Goal: Information Seeking & Learning: Learn about a topic

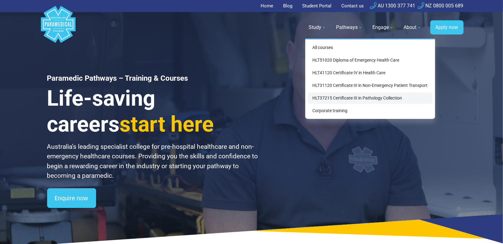
click at [325, 94] on link "HLT37215 Certificate III in Pathology Collection" at bounding box center [369, 97] width 125 height 11
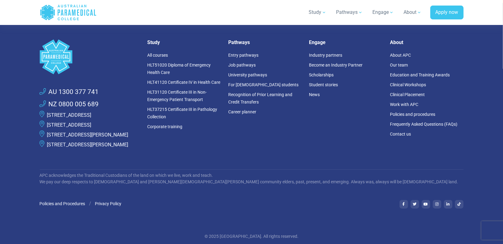
scroll to position [3063, 0]
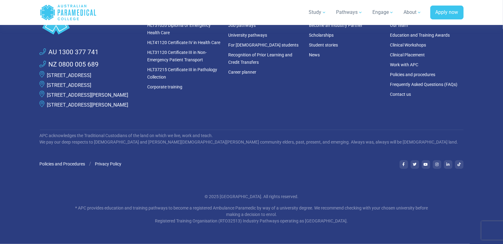
click at [91, 72] on link "[STREET_ADDRESS]" at bounding box center [69, 75] width 44 height 6
click at [91, 82] on p "[STREET_ADDRESS]" at bounding box center [69, 85] width 44 height 7
click at [91, 82] on link "[STREET_ADDRESS]" at bounding box center [69, 85] width 44 height 6
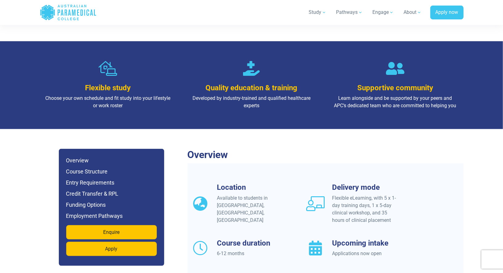
scroll to position [0, 0]
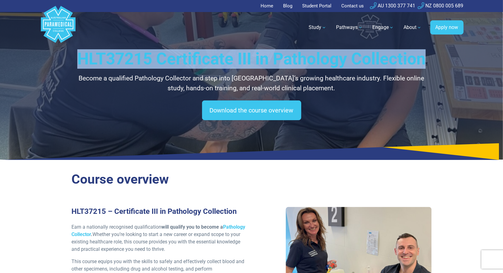
drag, startPoint x: 293, startPoint y: 80, endPoint x: 127, endPoint y: 58, distance: 166.6
click at [127, 58] on h1 "HLT37215 Certificate III in Pathology Collection" at bounding box center [251, 58] width 360 height 19
copy h1 "HLT37215 Certificate III in Pathology Collection"
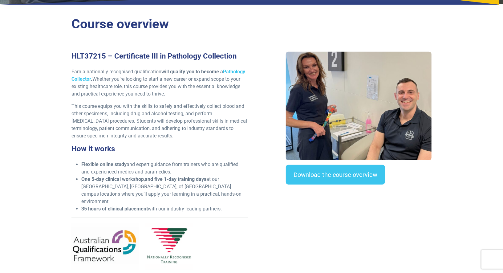
scroll to position [156, 0]
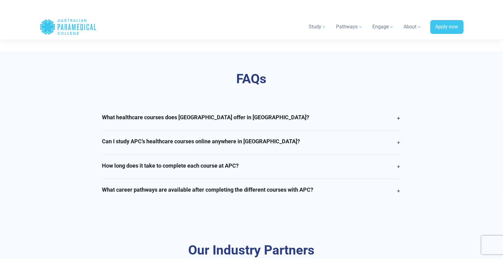
scroll to position [1441, 0]
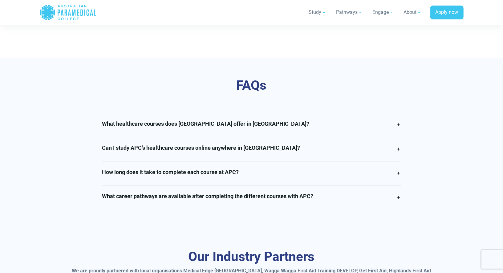
click at [279, 160] on link "Can I study APC’s healthcare courses online anywhere in NSW?" at bounding box center [251, 149] width 299 height 24
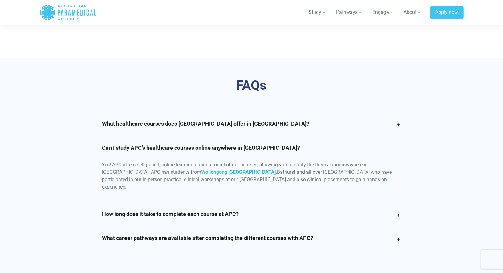
click at [228, 175] on link "Port Macquarie" at bounding box center [251, 172] width 47 height 6
click at [201, 175] on link "Wollongong" at bounding box center [214, 172] width 26 height 6
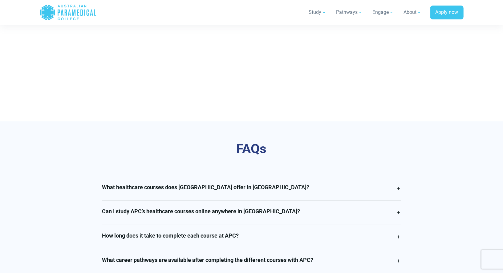
scroll to position [1483, 0]
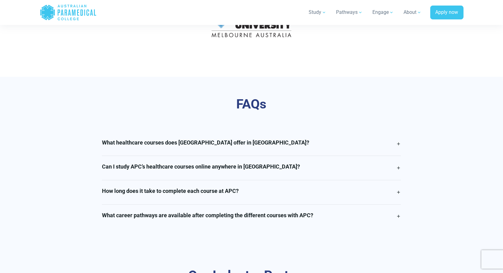
click at [254, 163] on h4 "Can I study APC’s healthcare courses online anywhere in Victoria?" at bounding box center [201, 166] width 198 height 7
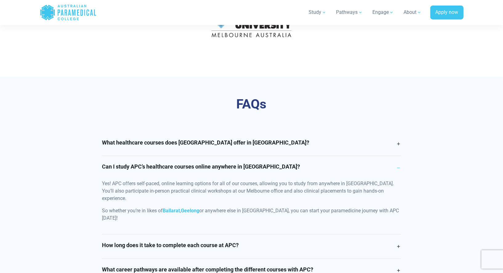
click at [254, 163] on h4 "Can I study APC’s healthcare courses online anywhere in Victoria?" at bounding box center [201, 166] width 198 height 7
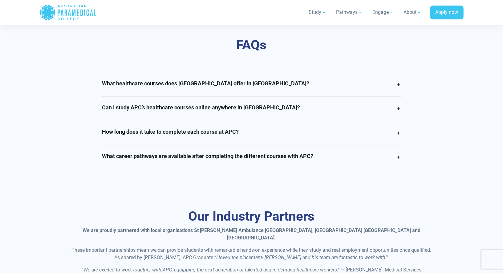
scroll to position [1512, 0]
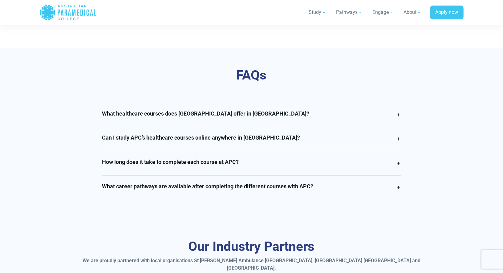
click at [213, 134] on h4 "Can I study APC’s healthcare courses online anywhere in Victoria?" at bounding box center [201, 137] width 198 height 7
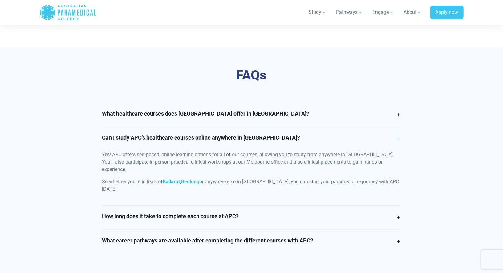
click at [172, 178] on link "Ballarat" at bounding box center [170, 181] width 17 height 6
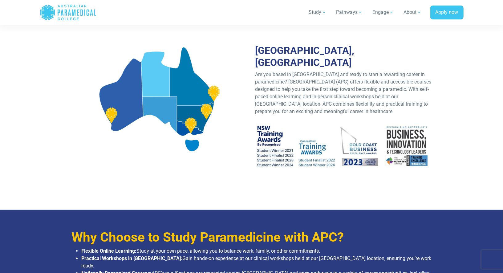
scroll to position [119, 0]
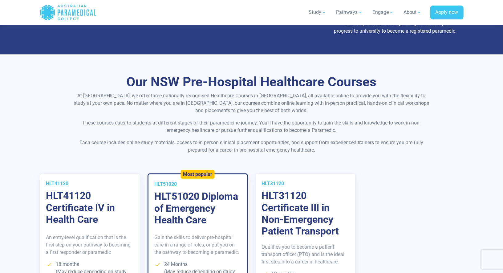
scroll to position [470, 0]
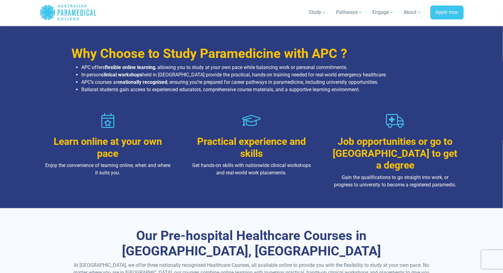
scroll to position [296, 0]
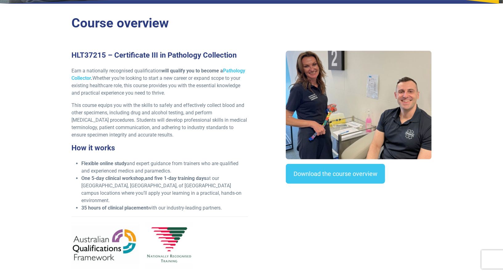
click at [192, 138] on p "This course equips you with the skills to safely and effectively collect blood …" at bounding box center [159, 120] width 176 height 37
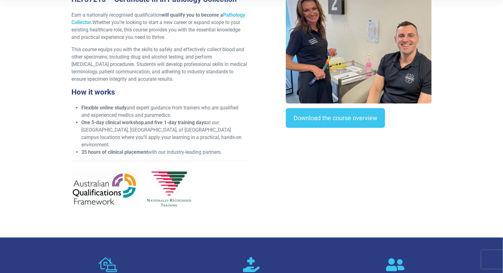
scroll to position [212, 0]
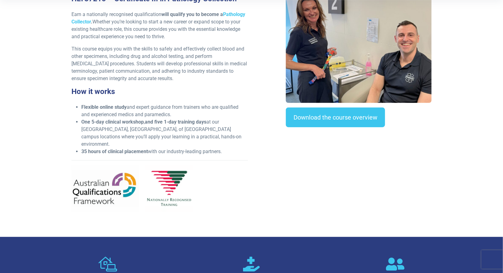
drag, startPoint x: 226, startPoint y: 172, endPoint x: 85, endPoint y: 118, distance: 151.9
click at [85, 118] on div "HLT37215 – Certificate III in Pathology Collection Earn a nationally recognised…" at bounding box center [160, 105] width 184 height 222
copy div "How it works Flexible online study and expert guidance from trainers who are qu…"
click at [240, 148] on li "One 5-day clinical workshop , and five 1-day training days at our NSW, QLD, of …" at bounding box center [164, 133] width 166 height 30
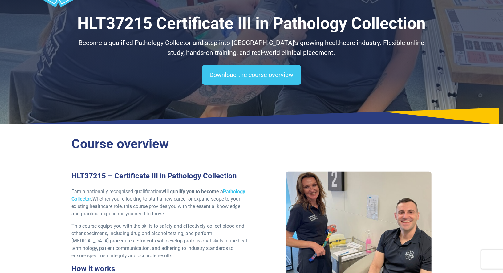
scroll to position [0, 0]
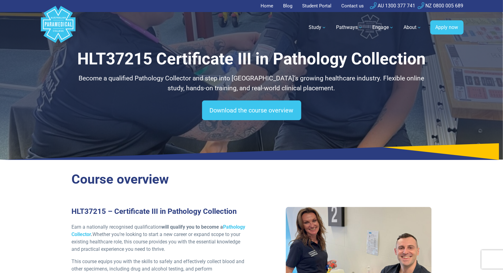
click at [322, 93] on p "Become a qualified Pathology Collector and step into [GEOGRAPHIC_DATA]’s growin…" at bounding box center [251, 83] width 360 height 19
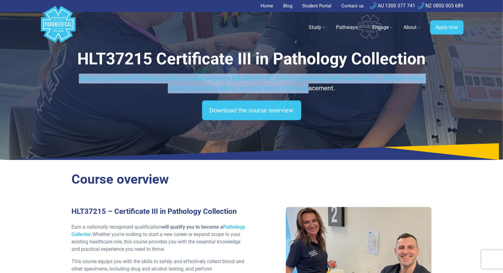
drag, startPoint x: 321, startPoint y: 107, endPoint x: 63, endPoint y: 97, distance: 258.1
click at [63, 96] on div "HLT37215 Certificate III in Pathology Collection Become a qualified Pathology C…" at bounding box center [251, 79] width 431 height 159
copy p "Become a qualified Pathology Collector and step into [GEOGRAPHIC_DATA]’s growin…"
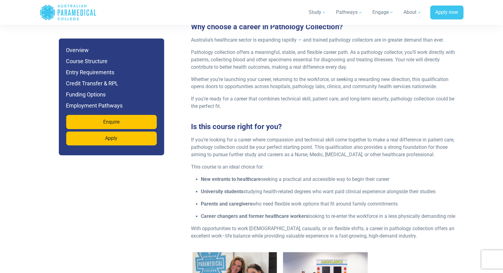
scroll to position [666, 0]
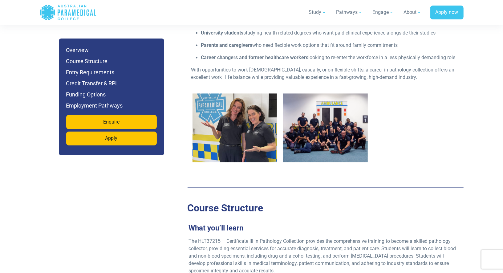
scroll to position [925, 0]
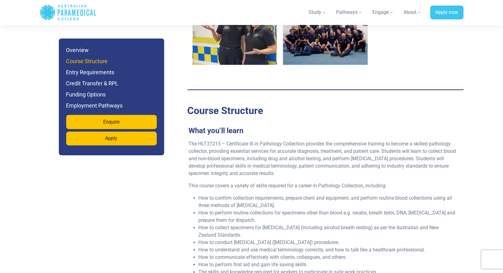
click at [97, 62] on h6 "Course Structure" at bounding box center [111, 61] width 90 height 9
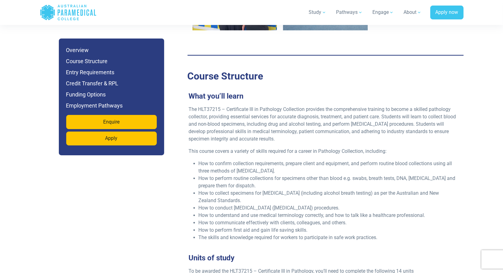
scroll to position [960, 0]
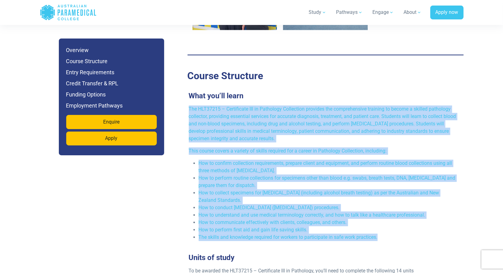
drag, startPoint x: 384, startPoint y: 230, endPoint x: 185, endPoint y: 102, distance: 236.7
click at [185, 105] on div "The HLT37215 – Certificate III in Pathology Collection provides the comprehensi…" at bounding box center [323, 175] width 276 height 140
copy div "The HLT37215 – Certificate III in Pathology Collection provides the comprehensi…"
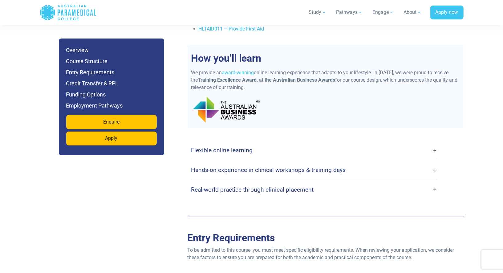
scroll to position [1342, 0]
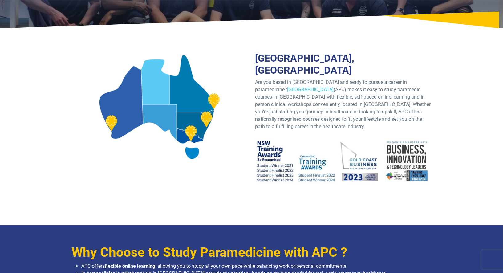
scroll to position [245, 0]
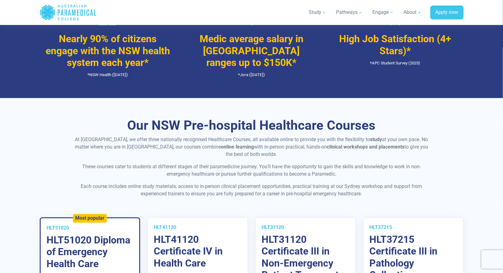
scroll to position [869, 0]
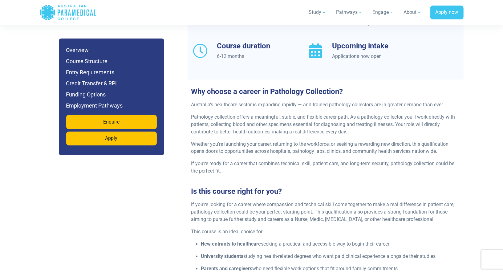
scroll to position [582, 0]
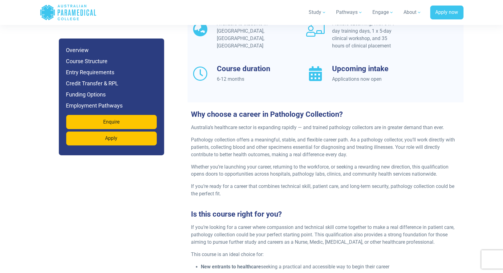
click at [234, 136] on p "Pathology collection offers a meaningful, stable, and flexible career path. As …" at bounding box center [325, 147] width 268 height 22
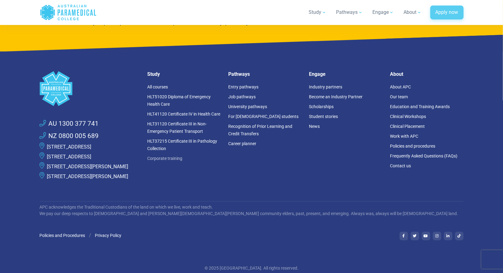
scroll to position [2948, 0]
